Goal: Transaction & Acquisition: Purchase product/service

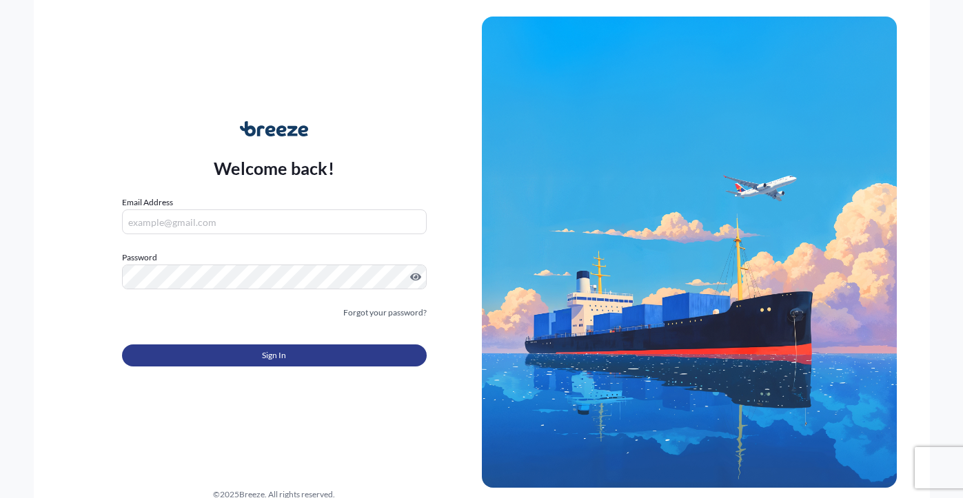
type input "[PERSON_NAME][EMAIL_ADDRESS][PERSON_NAME][DOMAIN_NAME]"
click at [282, 359] on span "Sign In" at bounding box center [274, 356] width 24 height 14
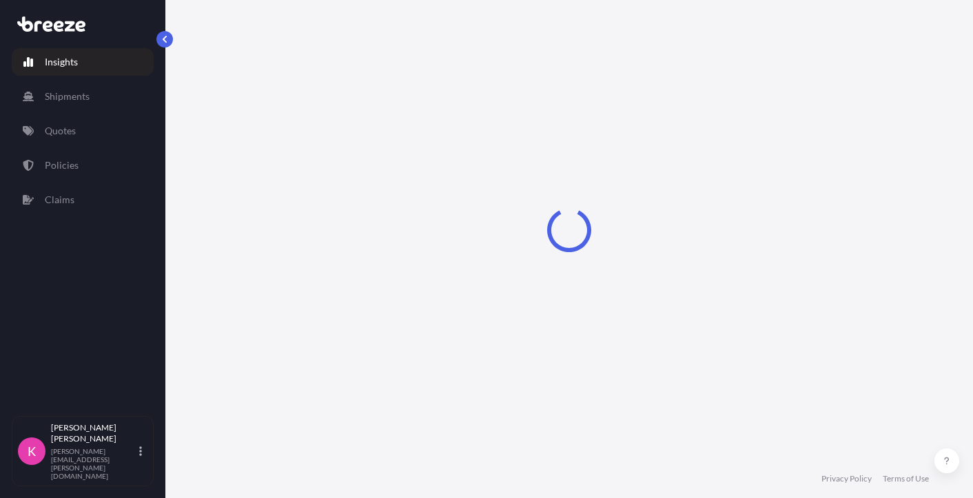
select select "2025"
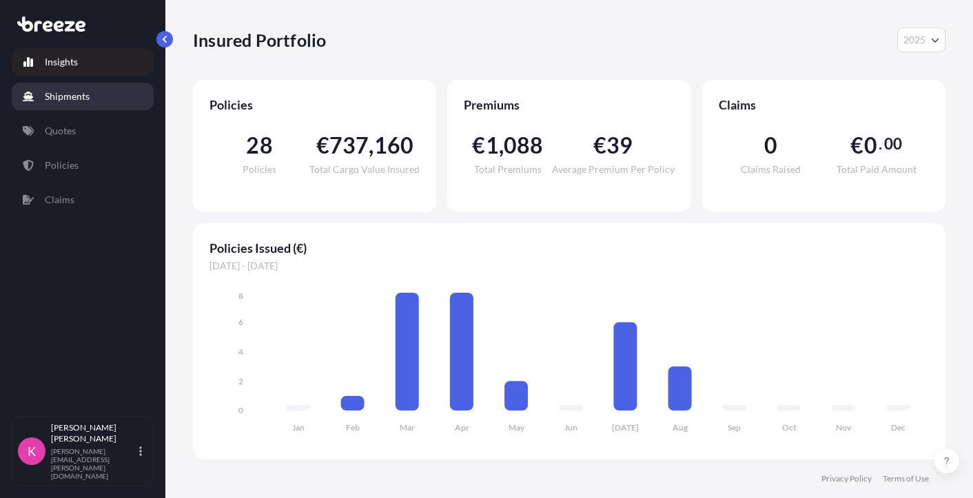
click at [81, 97] on p "Shipments" at bounding box center [67, 97] width 45 height 14
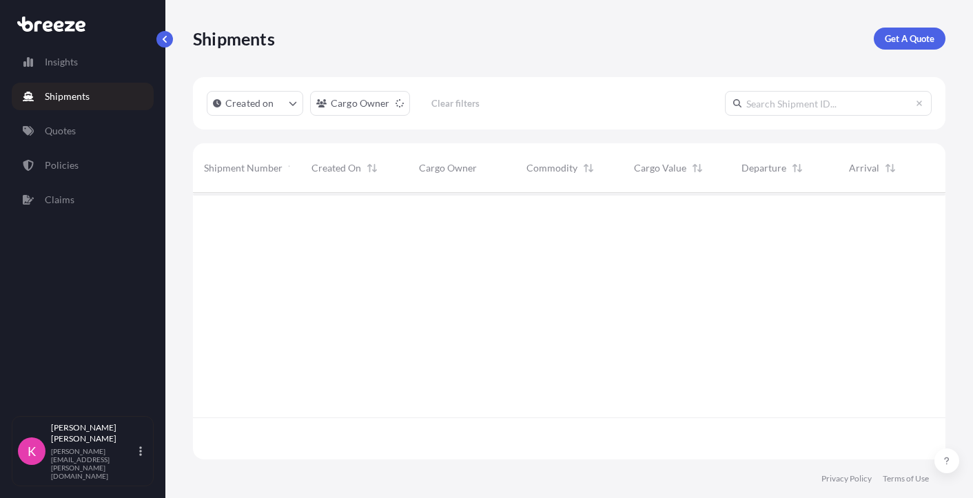
scroll to position [306, 742]
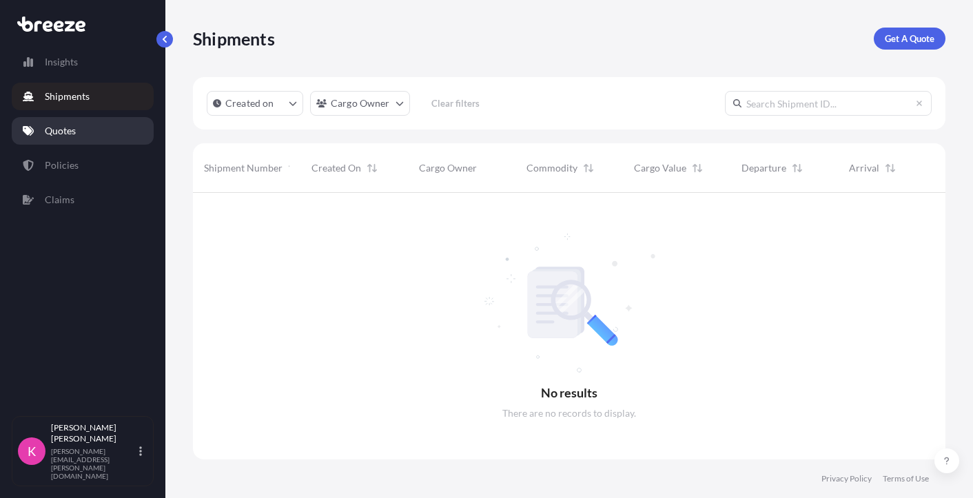
click at [75, 135] on p "Quotes" at bounding box center [60, 131] width 31 height 14
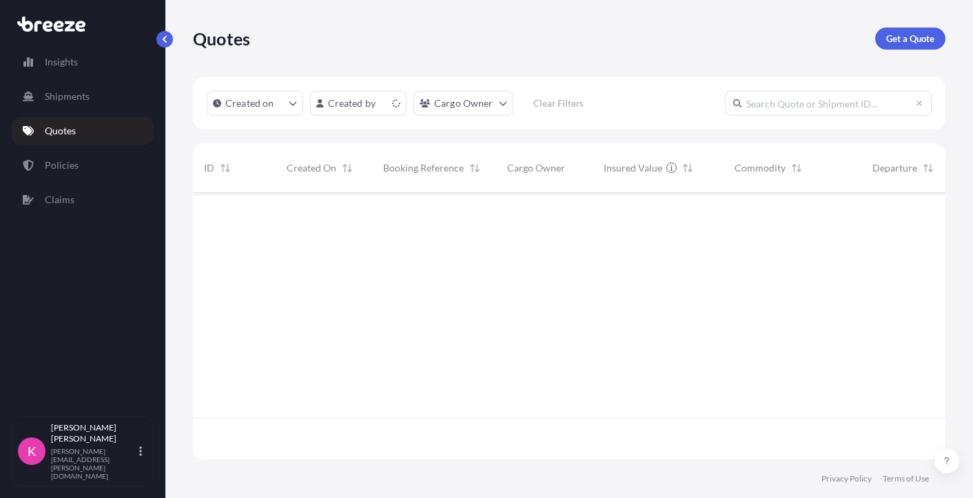
scroll to position [264, 742]
click at [709, 39] on p "Get a Quote" at bounding box center [910, 39] width 48 height 14
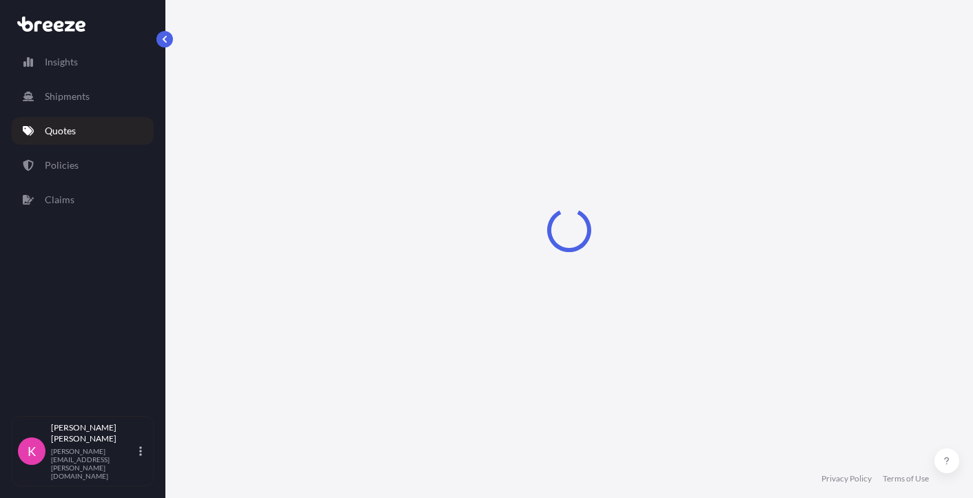
select select "Sea"
select select "1"
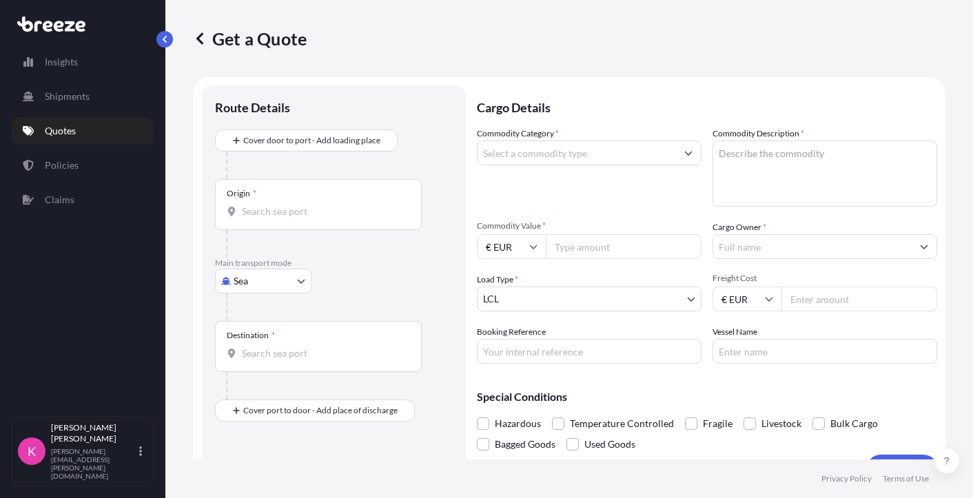
scroll to position [22, 0]
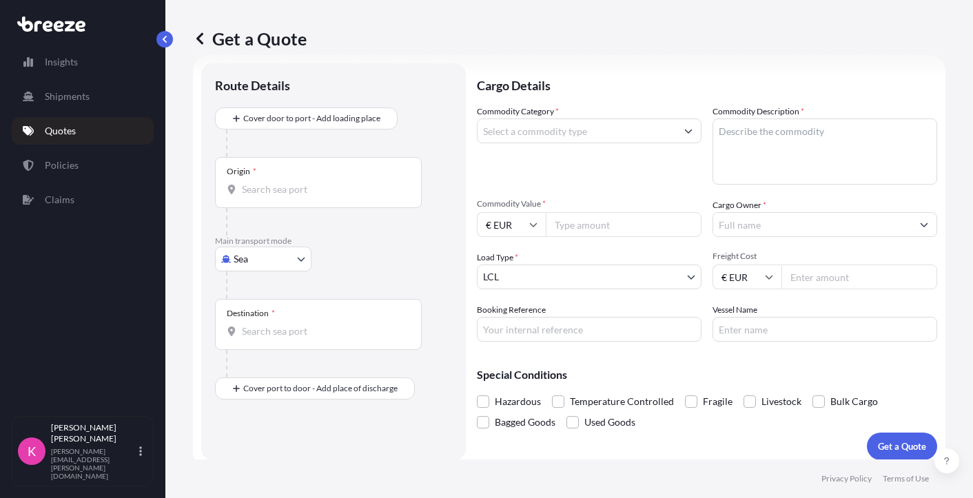
click at [300, 194] on input "Origin *" at bounding box center [323, 190] width 163 height 14
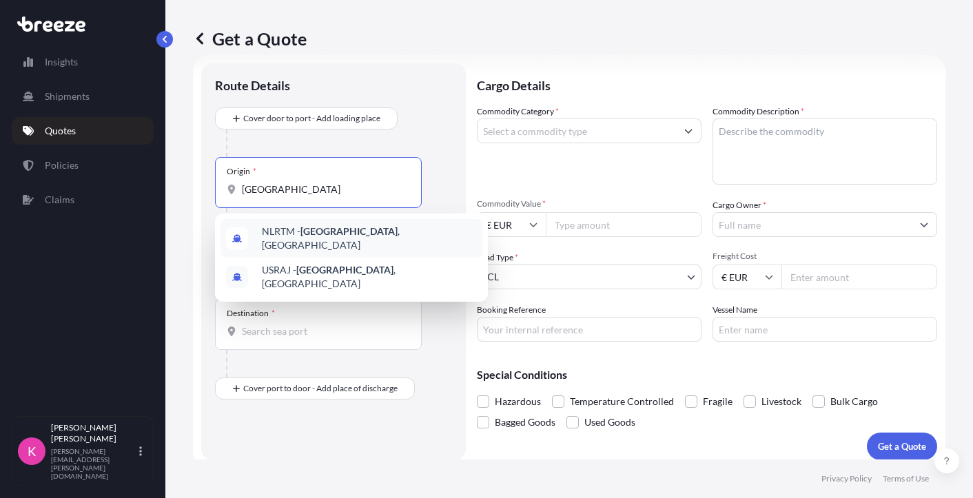
click at [290, 230] on span "NLRTM - [GEOGRAPHIC_DATA] , [GEOGRAPHIC_DATA]" at bounding box center [369, 239] width 215 height 28
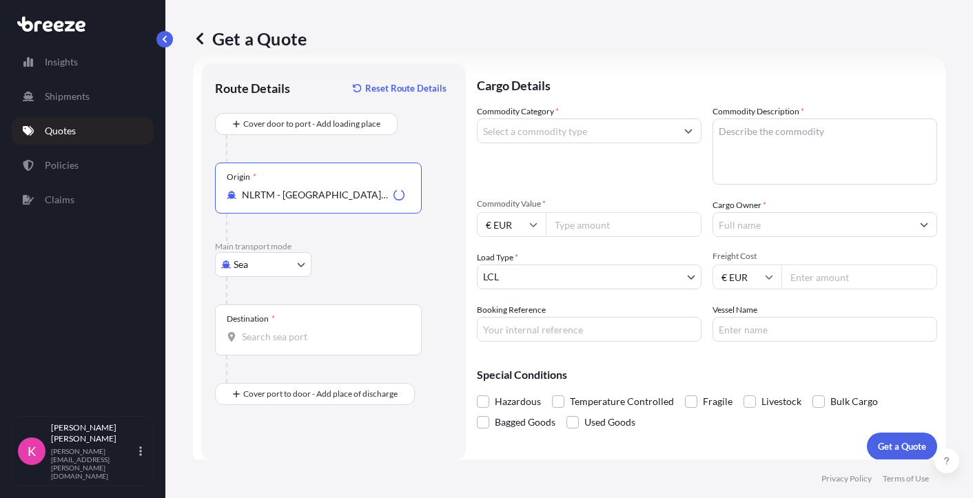
type input "NLRTM - [GEOGRAPHIC_DATA], [GEOGRAPHIC_DATA]"
click at [270, 343] on input "Destination *" at bounding box center [323, 337] width 163 height 14
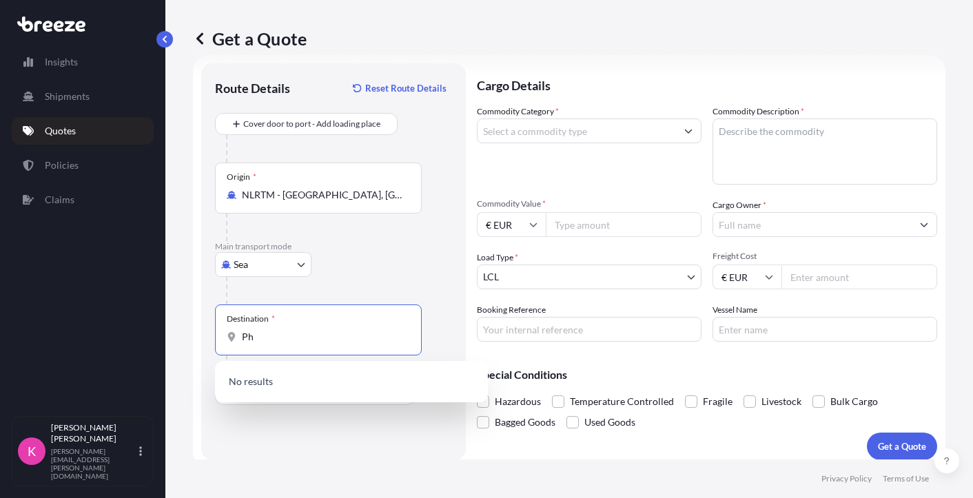
type input "P"
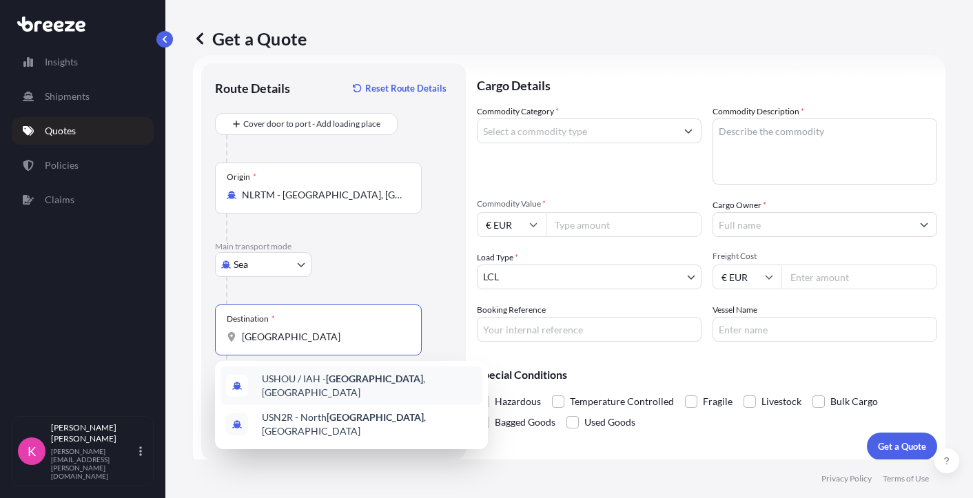
click at [317, 381] on span "USHOU / IAH - [GEOGRAPHIC_DATA] , [GEOGRAPHIC_DATA]" at bounding box center [369, 386] width 215 height 28
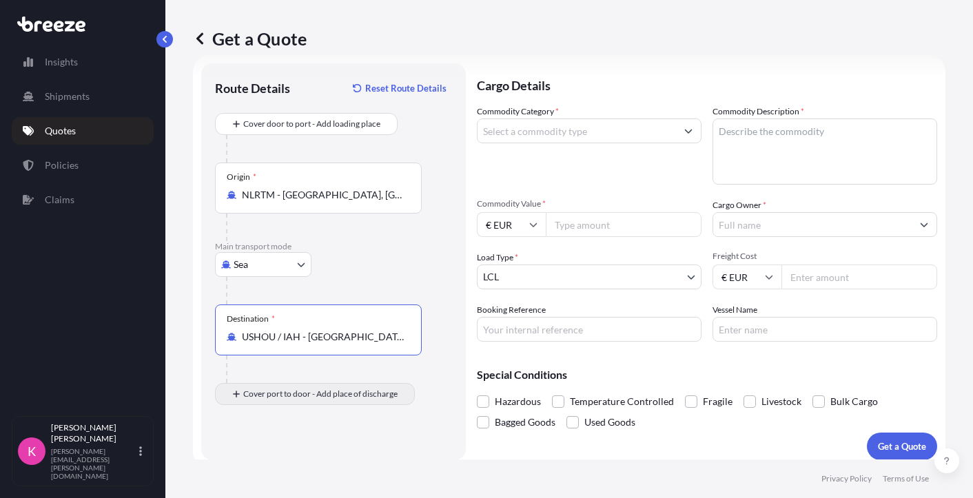
type input "USHOU / IAH - [GEOGRAPHIC_DATA], [GEOGRAPHIC_DATA]"
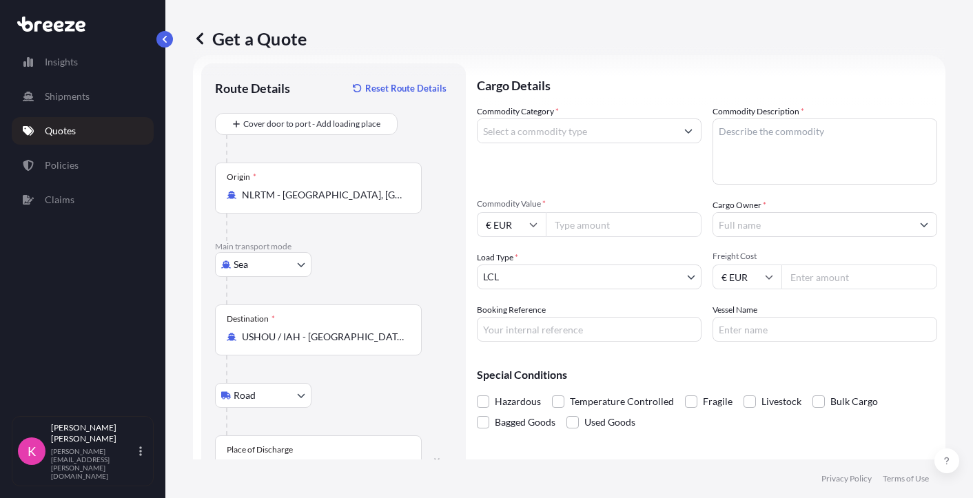
click at [266, 399] on body "2 options available. Insights Shipments Quotes Policies Claims K [PERSON_NAME] …" at bounding box center [486, 249] width 973 height 498
click at [259, 453] on div "Rail" at bounding box center [263, 456] width 85 height 25
select select "Rail"
click at [263, 450] on div "Place of Discharge" at bounding box center [260, 450] width 66 height 11
click at [263, 461] on input "Place of Discharge" at bounding box center [323, 468] width 163 height 14
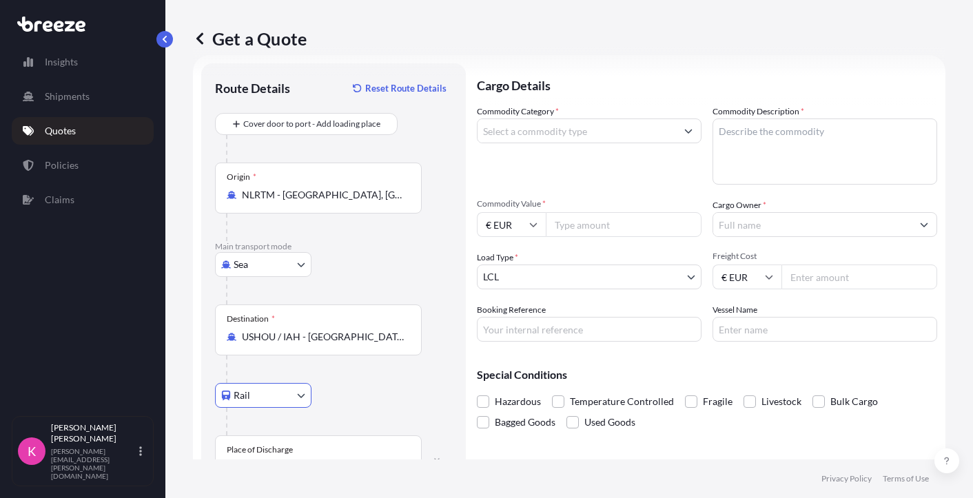
scroll to position [71, 0]
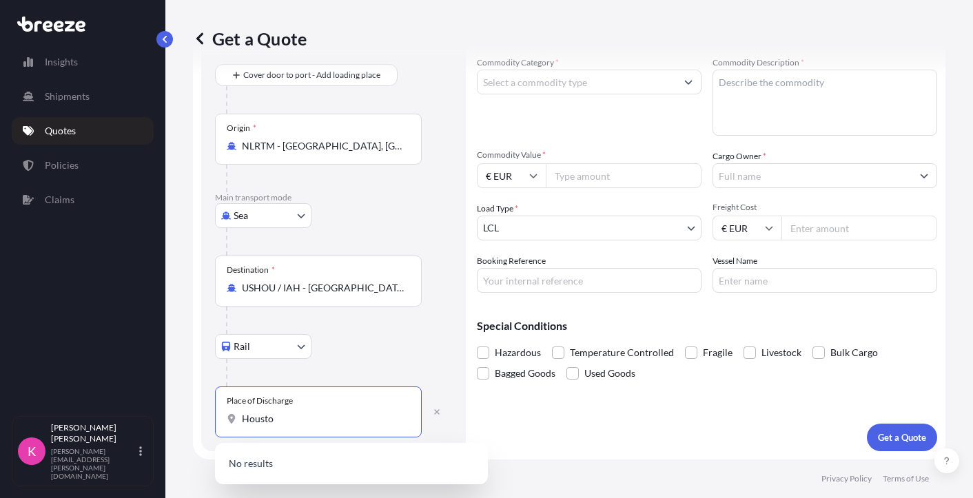
type input "[GEOGRAPHIC_DATA]"
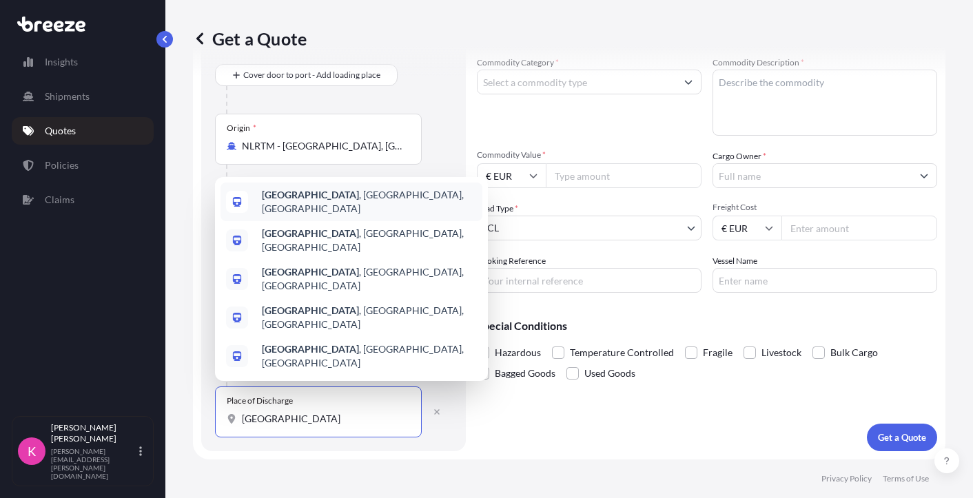
click at [331, 216] on span "[GEOGRAPHIC_DATA] , [GEOGRAPHIC_DATA], [GEOGRAPHIC_DATA]" at bounding box center [369, 202] width 215 height 28
select select "Road"
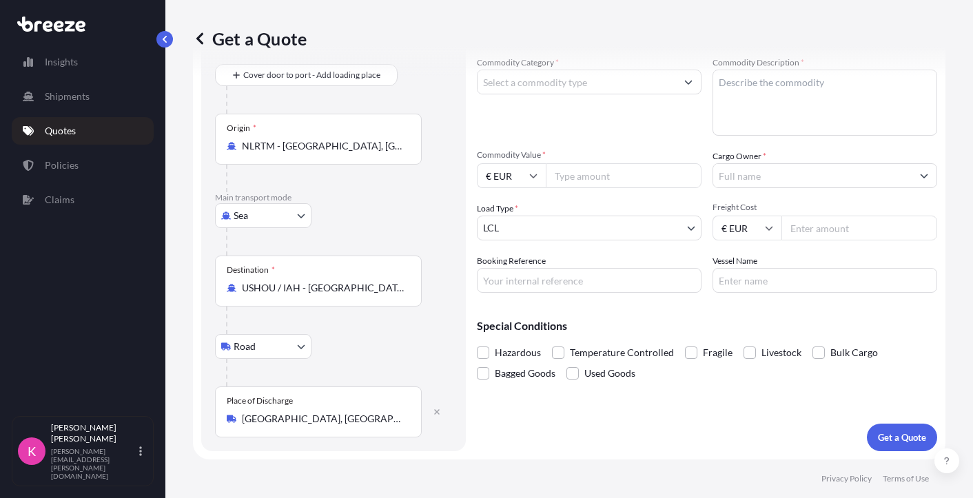
drag, startPoint x: 325, startPoint y: 429, endPoint x: 196, endPoint y: 423, distance: 129.1
click at [198, 423] on form "Route Details Reset Route Details Cover door to port - Add loading place Place …" at bounding box center [569, 233] width 753 height 454
click at [290, 405] on div "Place of Discharge" at bounding box center [260, 401] width 66 height 11
click at [290, 412] on input "[GEOGRAPHIC_DATA], [GEOGRAPHIC_DATA], [GEOGRAPHIC_DATA]" at bounding box center [323, 419] width 163 height 14
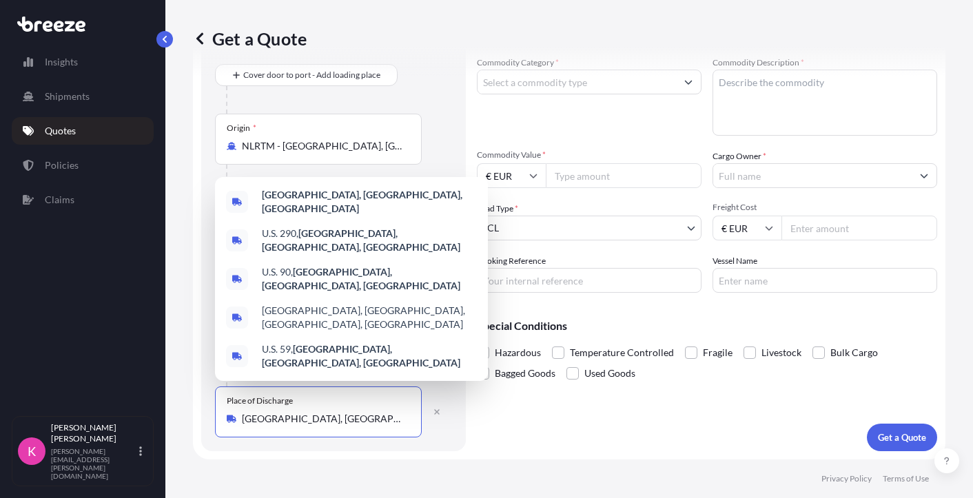
drag, startPoint x: 296, startPoint y: 420, endPoint x: 233, endPoint y: 421, distance: 62.7
click at [233, 421] on div "[GEOGRAPHIC_DATA], [GEOGRAPHIC_DATA], [GEOGRAPHIC_DATA]" at bounding box center [318, 419] width 183 height 14
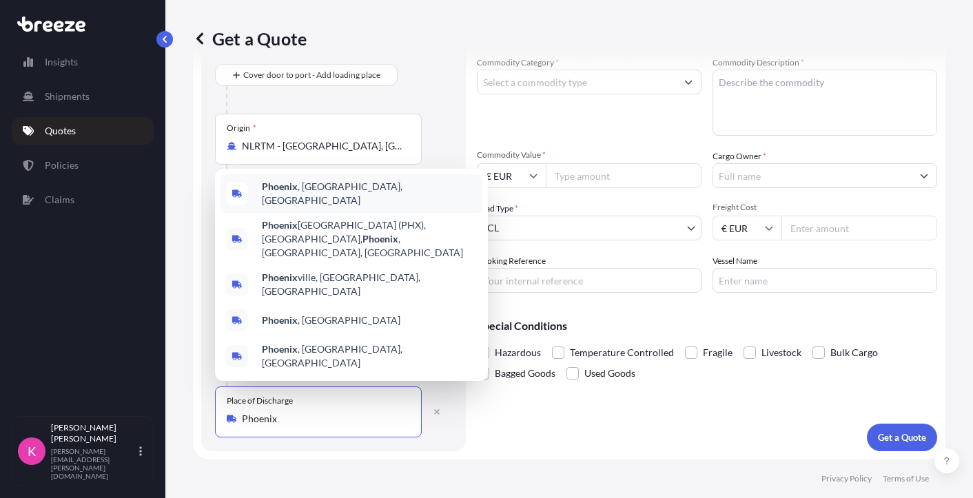
click at [345, 213] on div "[GEOGRAPHIC_DATA] , [GEOGRAPHIC_DATA], [GEOGRAPHIC_DATA]" at bounding box center [352, 193] width 262 height 39
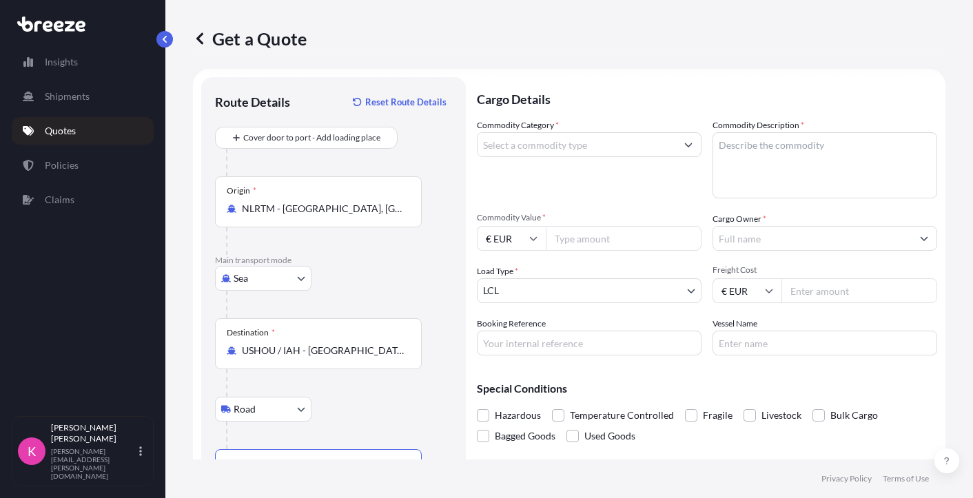
scroll to position [0, 0]
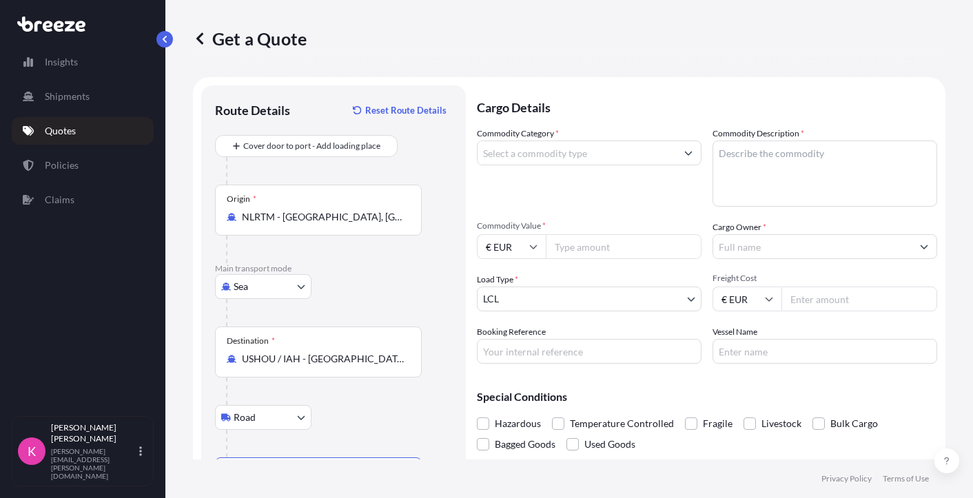
type input "[GEOGRAPHIC_DATA], [GEOGRAPHIC_DATA], [GEOGRAPHIC_DATA]"
click at [582, 165] on div at bounding box center [589, 153] width 225 height 25
click at [584, 149] on input "Commodity Category *" at bounding box center [577, 153] width 199 height 25
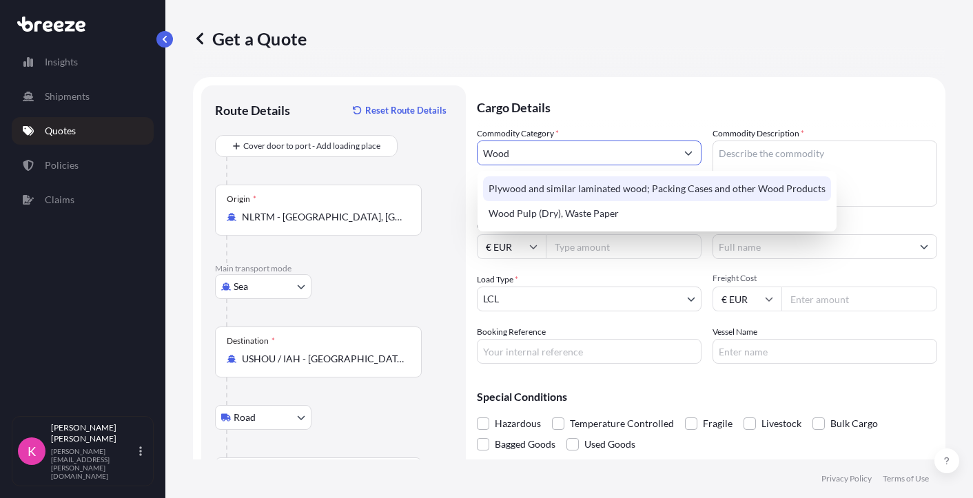
click at [586, 182] on div "Plywood and similar laminated wood; Packing Cases and other Wood Products" at bounding box center [657, 188] width 348 height 25
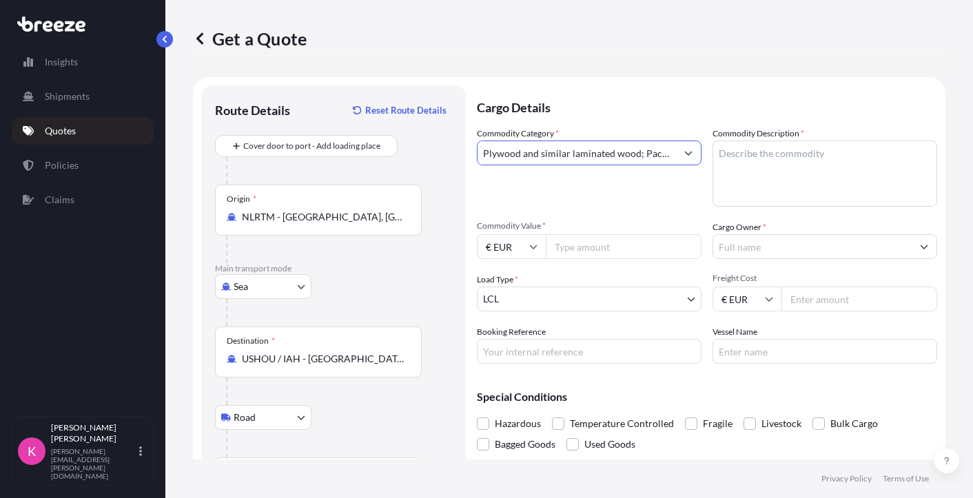
type input "Plywood and similar laminated wood; Packing Cases and other Wood Products"
click at [709, 155] on textarea "Commodity Description *" at bounding box center [825, 174] width 225 height 66
type textarea "Wooden Flooring"
click at [594, 250] on input "Commodity Value *" at bounding box center [624, 246] width 156 height 25
type input "38230"
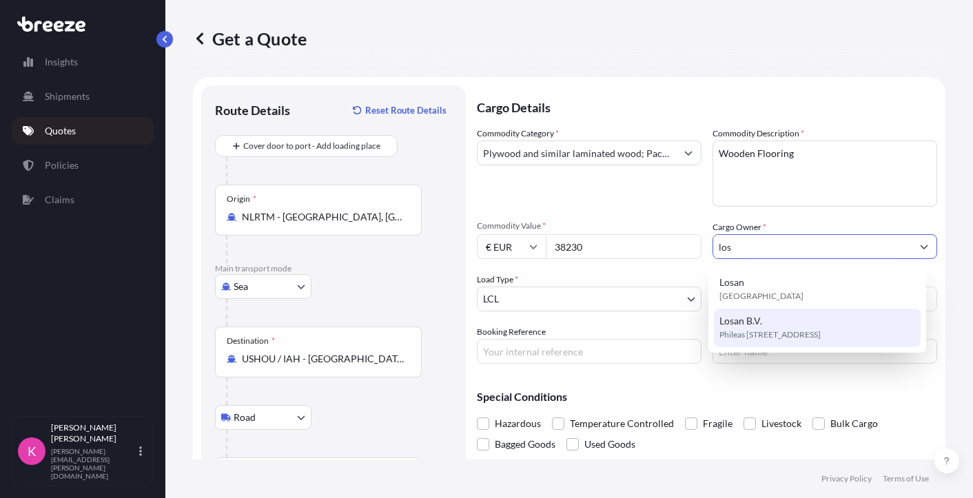
click at [709, 332] on span "Phileas [STREET_ADDRESS]" at bounding box center [770, 335] width 101 height 14
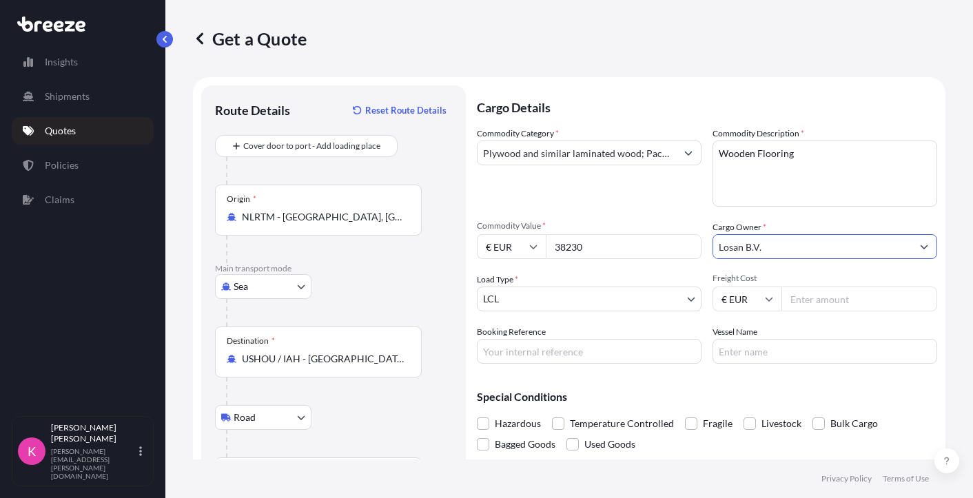
type input "Losan B.V."
click at [578, 302] on body "8 options available. 7 options available. 4 options available. 2 options availa…" at bounding box center [486, 249] width 973 height 498
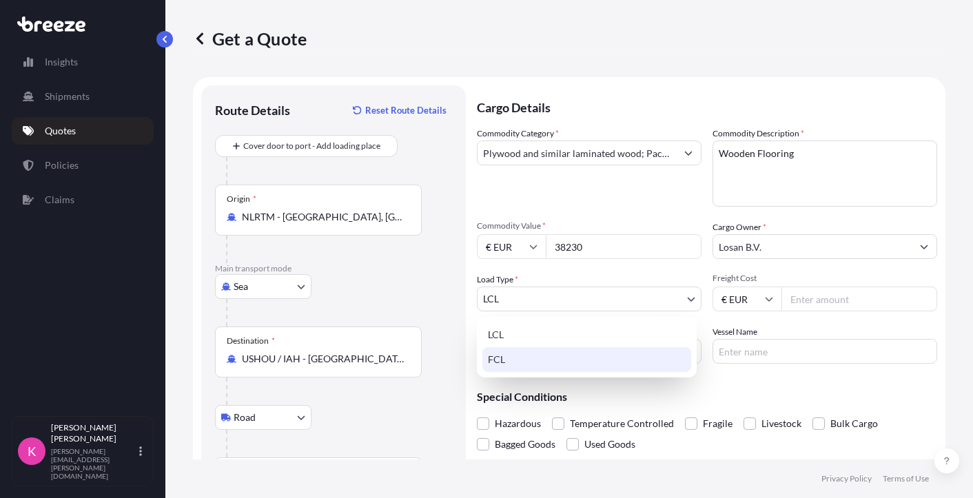
click at [547, 359] on div "FCL" at bounding box center [587, 359] width 209 height 25
select select "2"
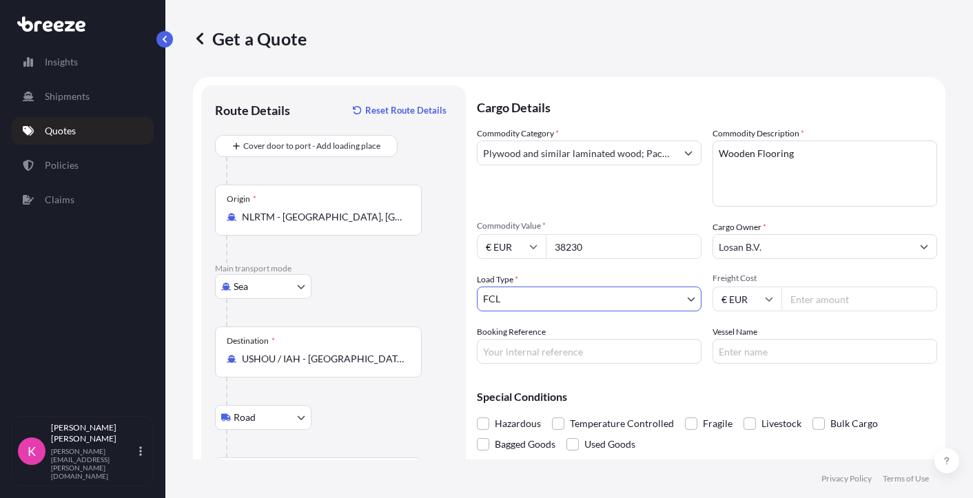
click at [709, 298] on input "Freight Cost" at bounding box center [860, 299] width 156 height 25
type input "8000"
paste input "2"
click at [605, 352] on input "Booking Reference" at bounding box center [589, 351] width 225 height 25
type input "2EO5090001"
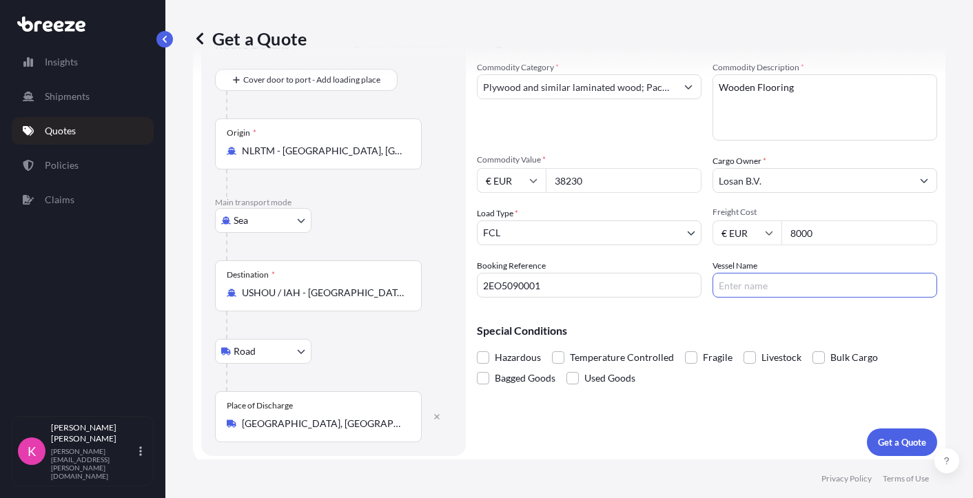
scroll to position [71, 0]
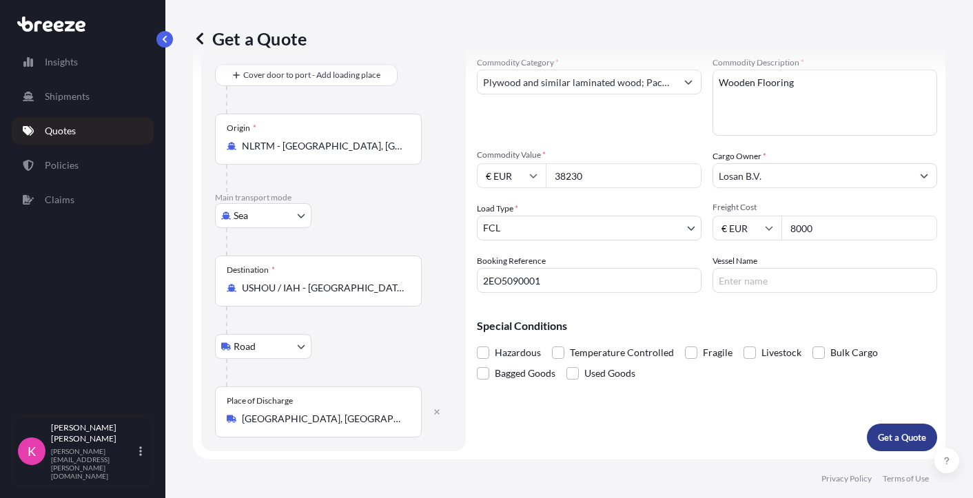
click at [709, 435] on p "Get a Quote" at bounding box center [902, 438] width 48 height 14
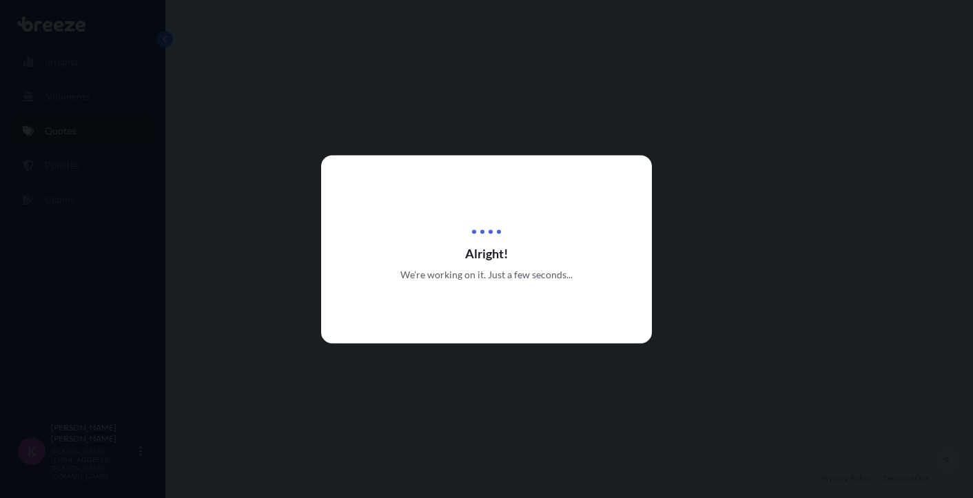
select select "Sea"
select select "Road"
select select "2"
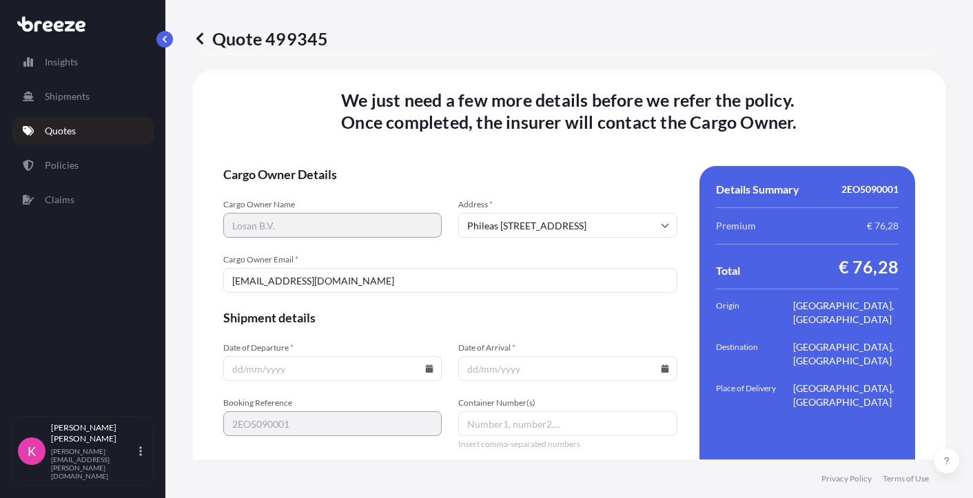
scroll to position [1854, 0]
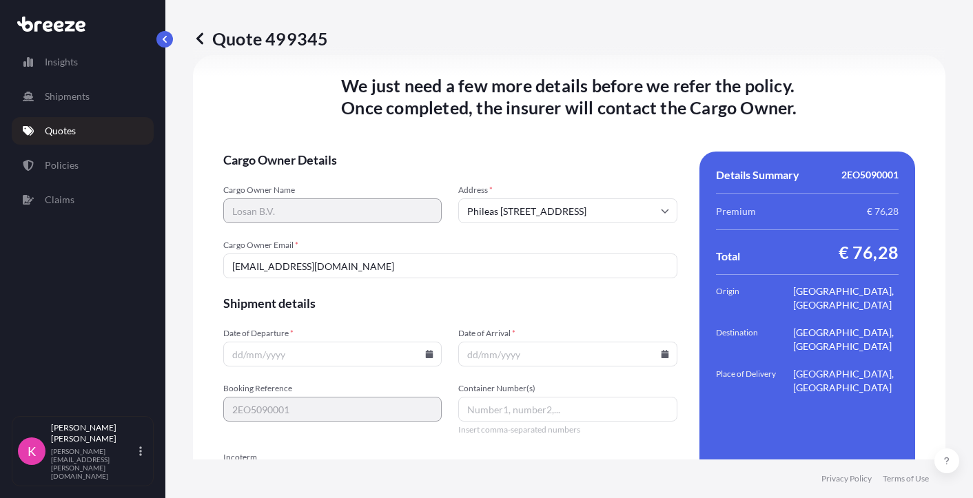
drag, startPoint x: 324, startPoint y: 268, endPoint x: 173, endPoint y: 271, distance: 151.0
click at [175, 270] on div "Quote 499345 Route Details Cover door to port - Add loading place Place of load…" at bounding box center [569, 230] width 808 height 460
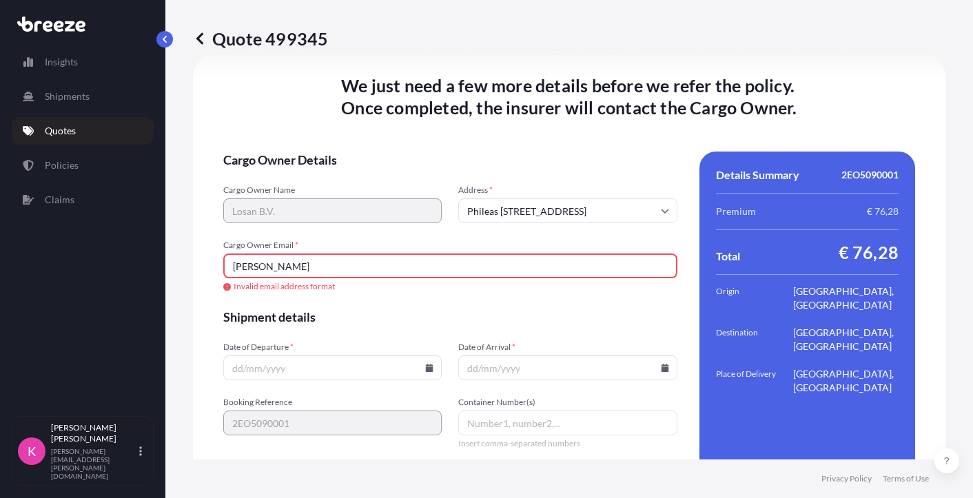
type input "[PERSON_NAME]"
click at [367, 258] on input "[PERSON_NAME]" at bounding box center [450, 266] width 454 height 25
drag, startPoint x: 255, startPoint y: 267, endPoint x: 175, endPoint y: 262, distance: 80.1
click at [176, 262] on div "Quote 499345 Route Details Cover door to port - Add loading place Place of load…" at bounding box center [569, 230] width 808 height 460
paste input "text"
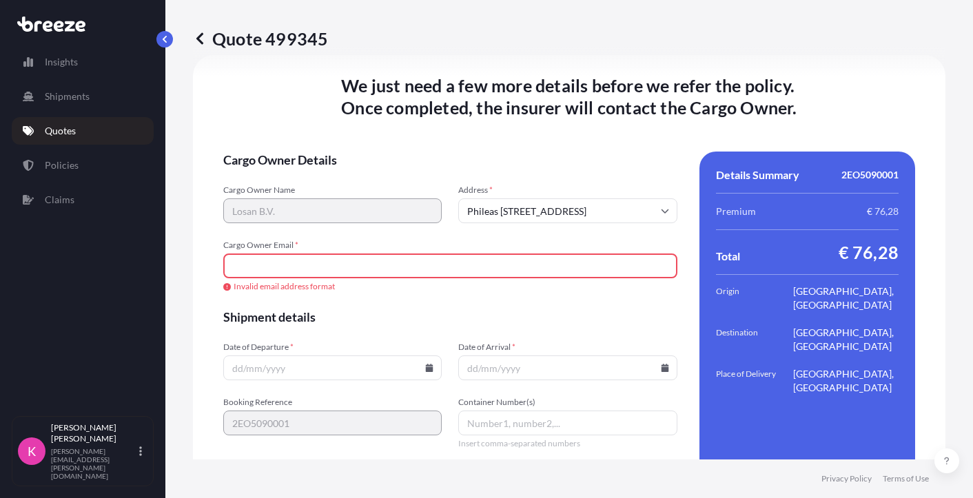
click at [263, 265] on input "Cargo Owner Email *" at bounding box center [450, 266] width 454 height 25
click at [272, 267] on input "Cargo Owner Email *" at bounding box center [450, 266] width 454 height 25
paste input "text"
click at [381, 266] on input "Cargo Owner Email *" at bounding box center [450, 266] width 454 height 25
paste input "R"
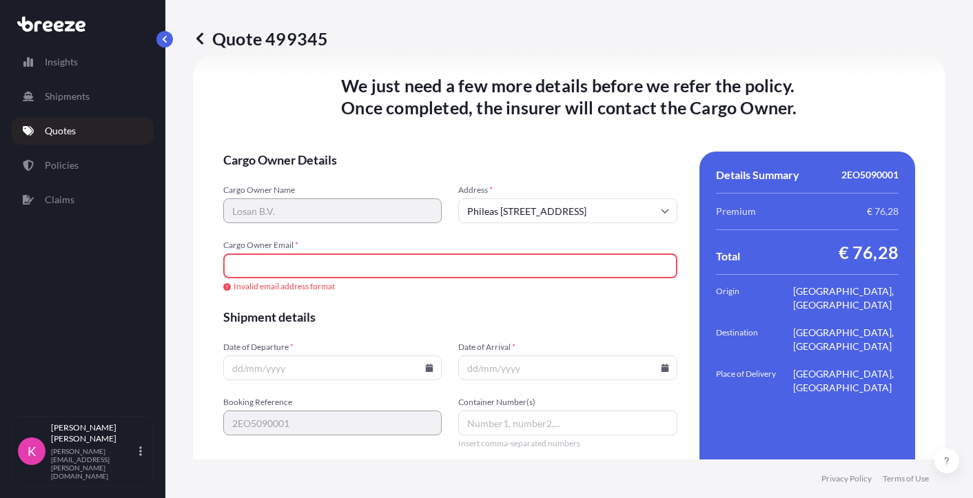
click at [351, 265] on input "Cargo Owner Email *" at bounding box center [450, 266] width 454 height 25
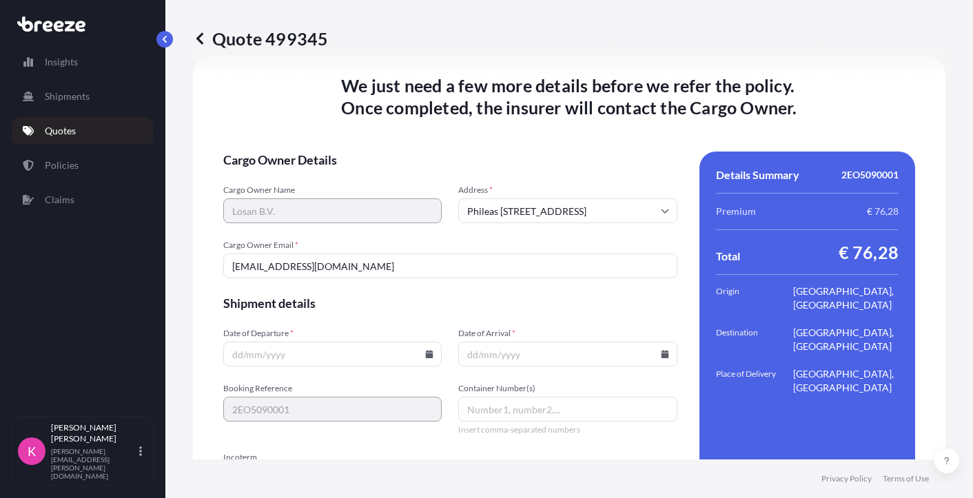
type input "[EMAIL_ADDRESS][DOMAIN_NAME]"
click at [321, 352] on input "Date of Departure *" at bounding box center [332, 354] width 219 height 25
click at [425, 352] on icon at bounding box center [429, 354] width 8 height 8
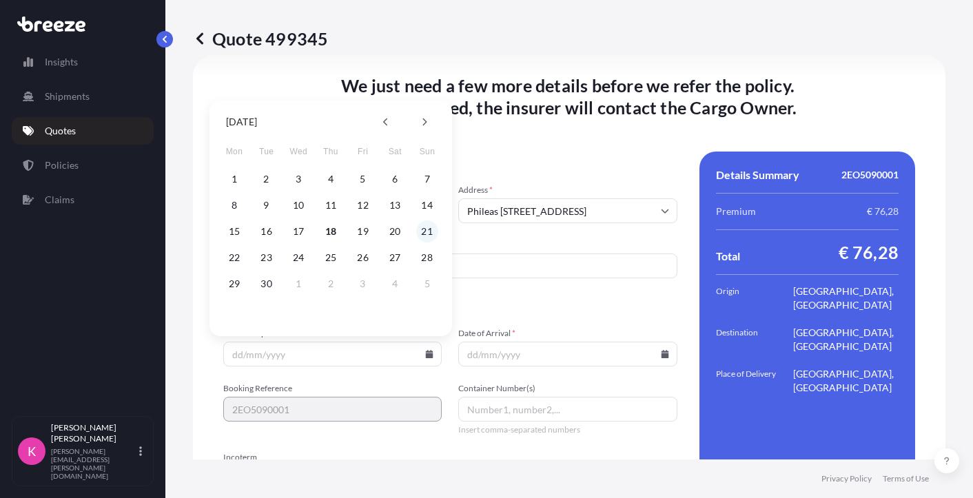
click at [424, 230] on button "21" at bounding box center [427, 232] width 22 height 22
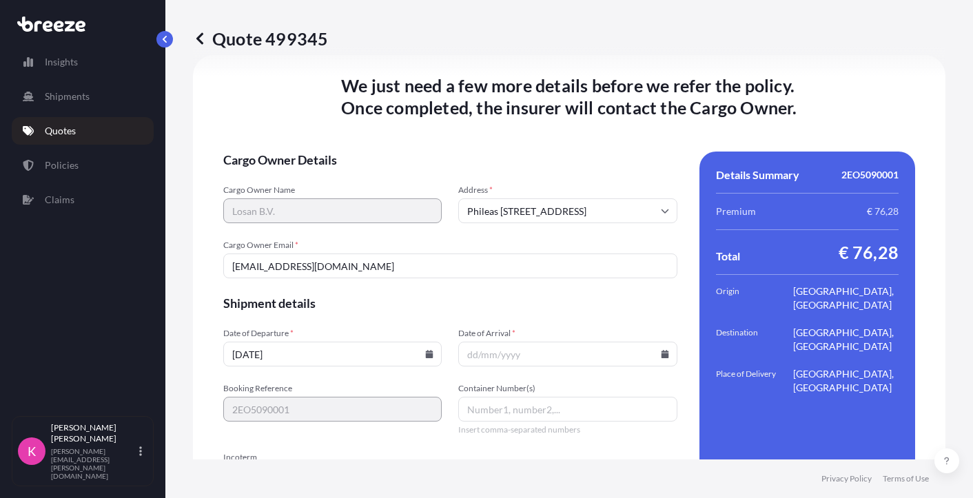
type input "[DATE]"
click at [520, 354] on input "Date of Arrival *" at bounding box center [567, 354] width 219 height 25
click at [661, 354] on icon at bounding box center [665, 354] width 8 height 8
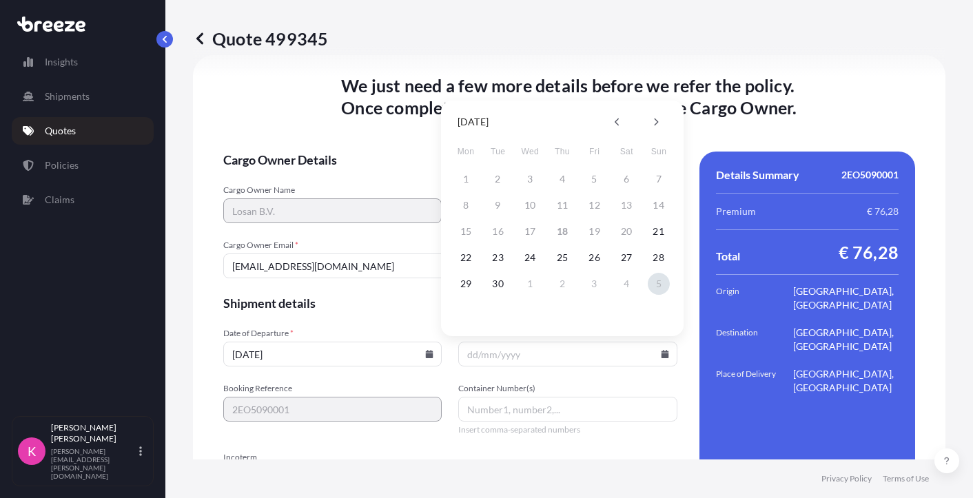
click at [658, 283] on button "5" at bounding box center [659, 284] width 22 height 22
type input "[DATE]"
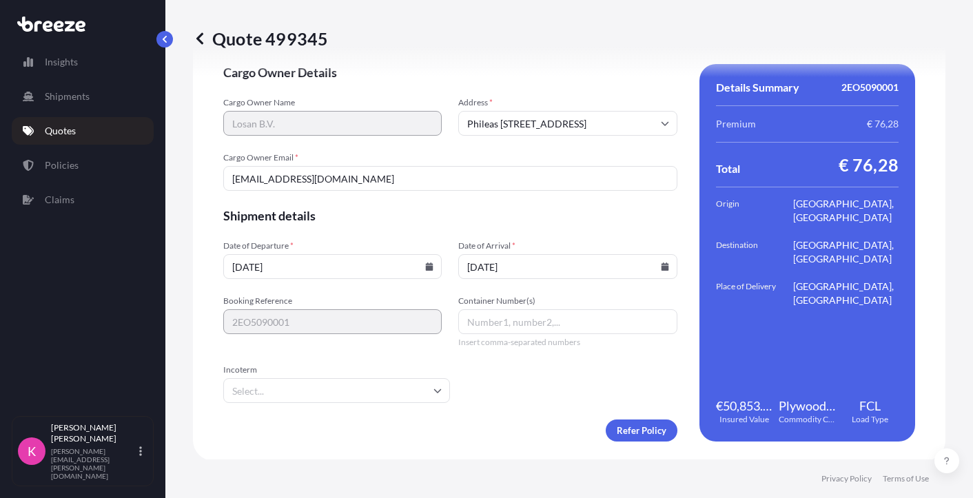
scroll to position [1943, 0]
click at [505, 321] on input "Container Number(s)" at bounding box center [567, 320] width 219 height 25
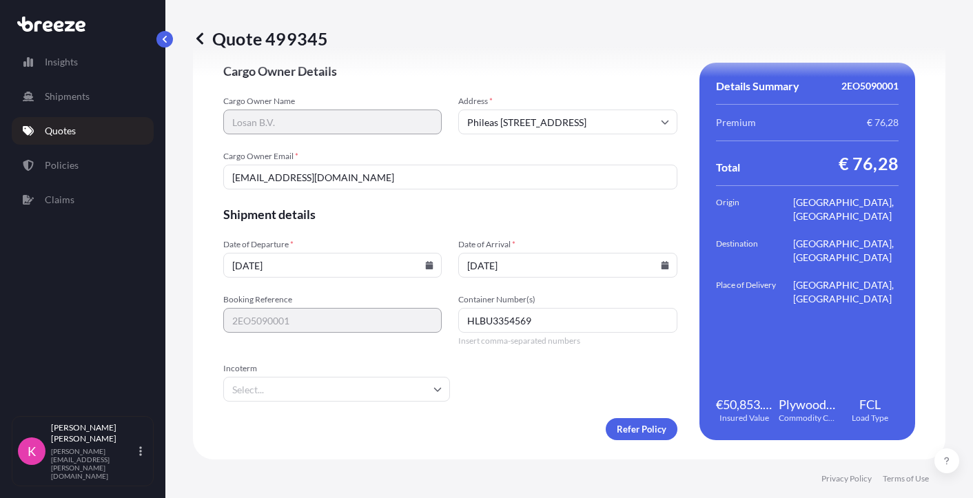
type input "HLBU3354569"
click at [401, 386] on input "Incoterm" at bounding box center [336, 389] width 227 height 25
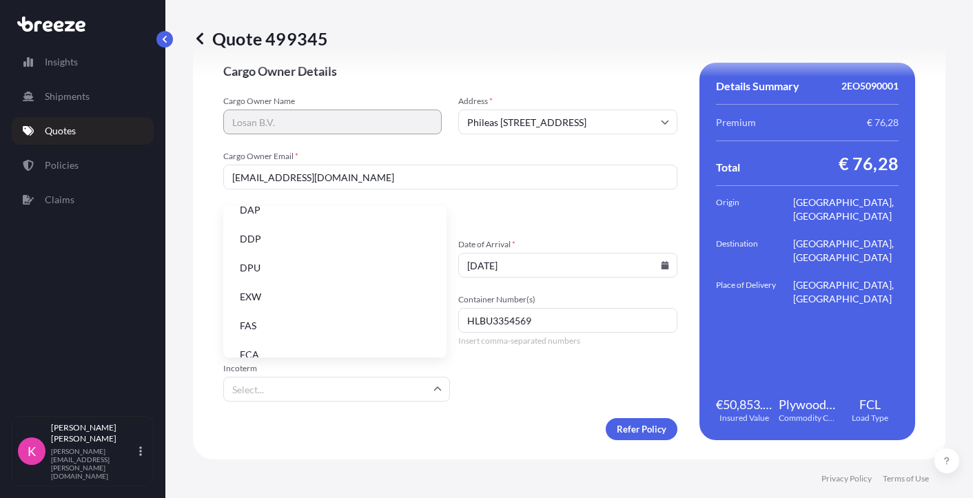
scroll to position [106, 0]
click at [316, 261] on li "DDP" at bounding box center [335, 263] width 212 height 26
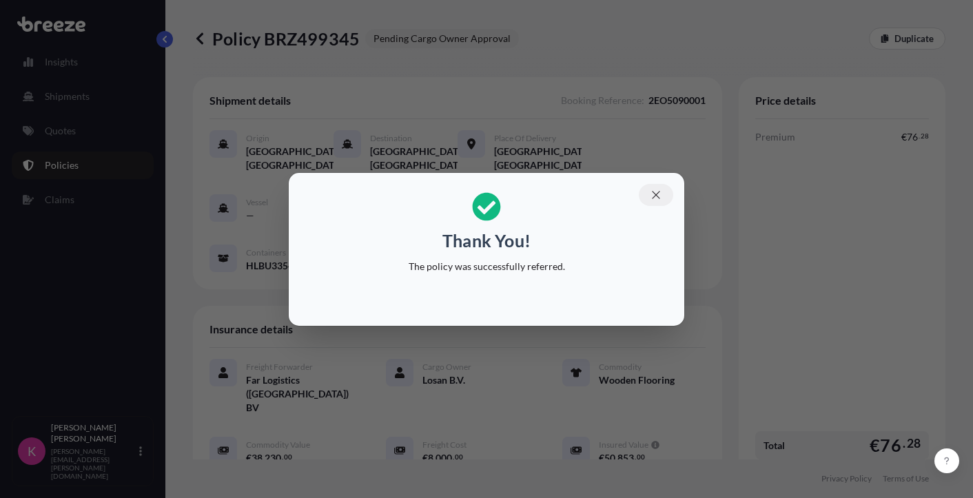
click at [656, 195] on icon "button" at bounding box center [656, 195] width 8 height 8
